Goal: Find specific page/section: Find specific page/section

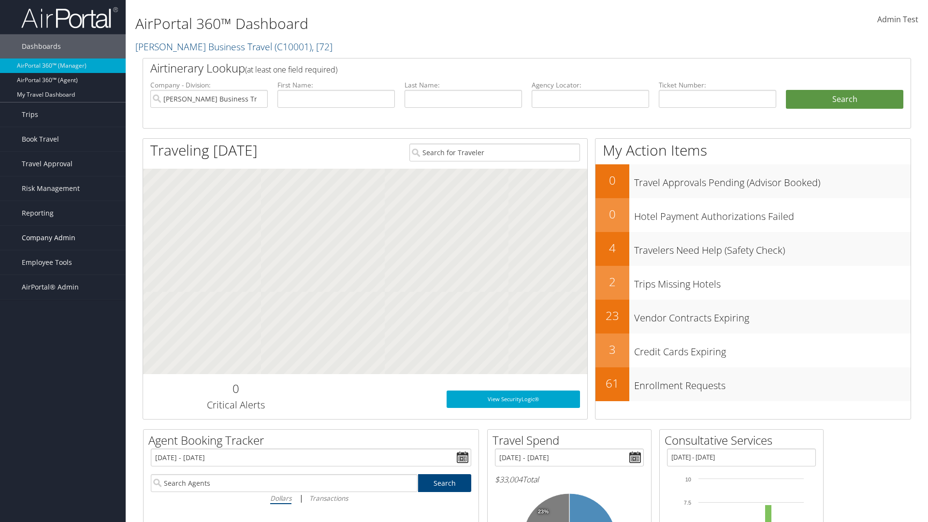
click at [63, 238] on span "Company Admin" at bounding box center [49, 238] width 54 height 24
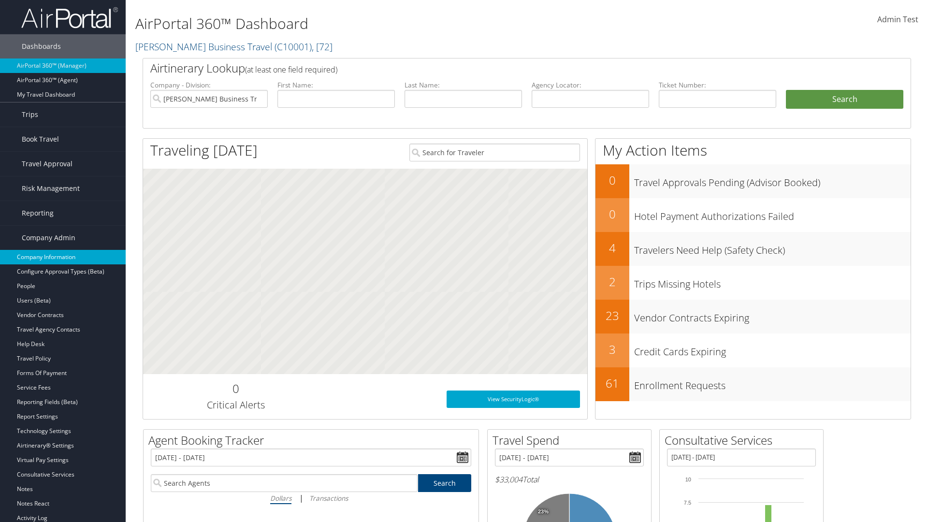
click at [63, 257] on link "Company Information" at bounding box center [63, 257] width 126 height 15
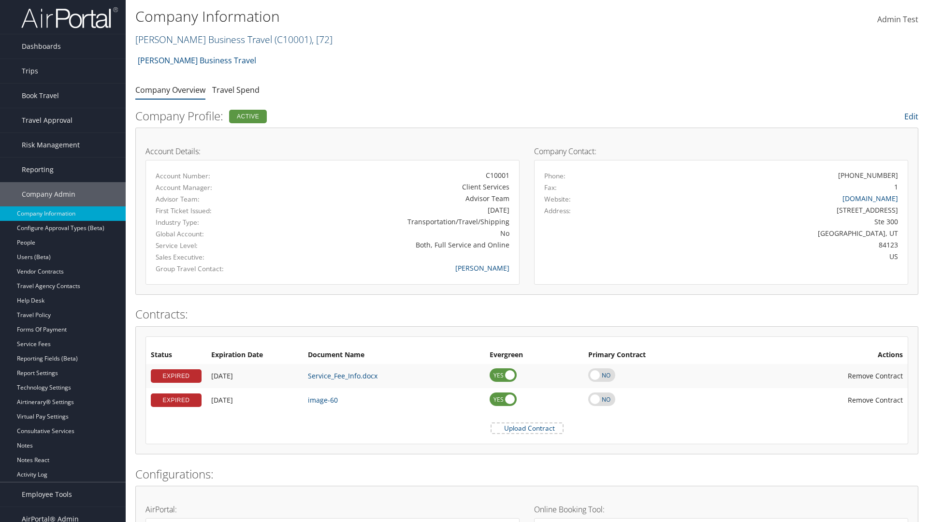
click at [199, 39] on link "[PERSON_NAME] Business Travel ( C10001 ) , [ 72 ]" at bounding box center [233, 39] width 197 height 13
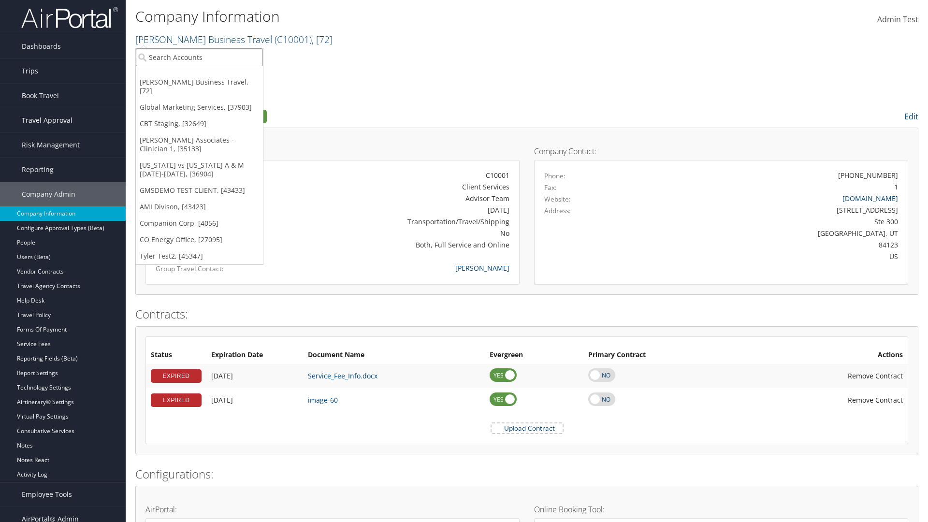
click at [199, 57] on input "search" at bounding box center [199, 57] width 127 height 18
type input "Co Energy Office"
click at [199, 75] on div "CO Energy Office (CO1003), [27095]" at bounding box center [200, 75] width 138 height 9
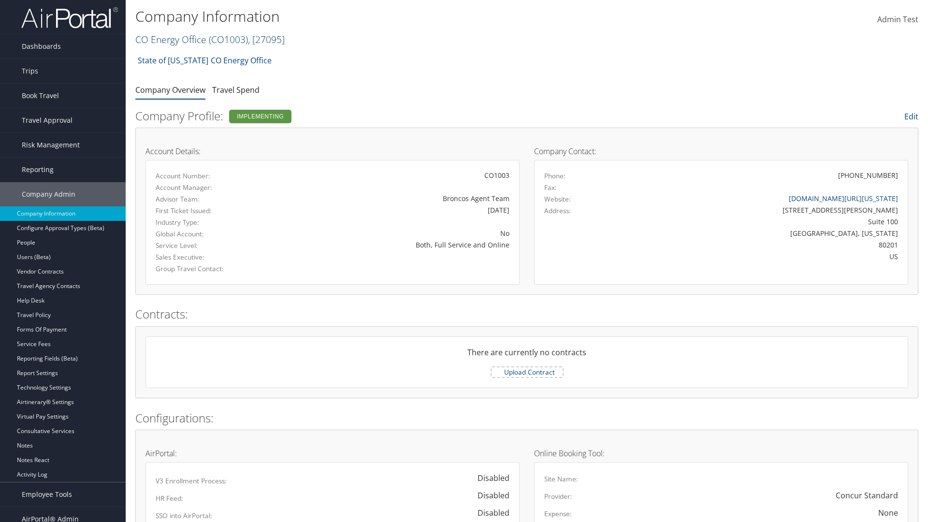
click at [170, 39] on link "CO Energy Office ( CO1003 ) , [ 27095 ]" at bounding box center [209, 39] width 149 height 13
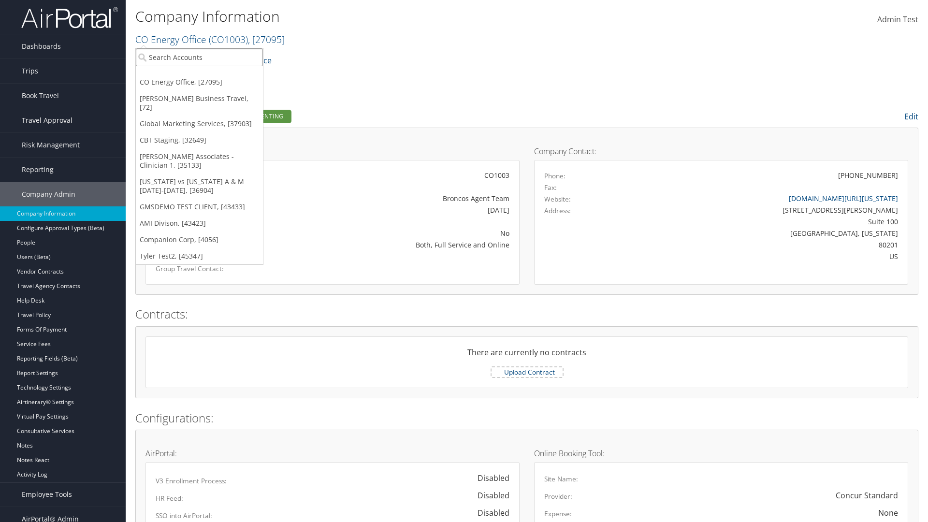
click at [199, 57] on input "search" at bounding box center [199, 57] width 127 height 18
type input "Companion Corp"
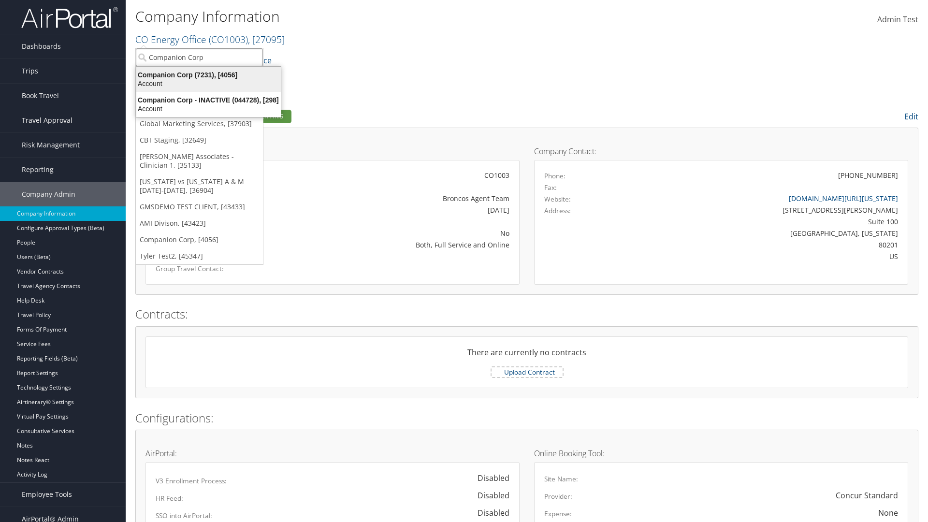
click at [208, 75] on div "Companion Corp (7231), [4056]" at bounding box center [209, 75] width 156 height 9
